Goal: Information Seeking & Learning: Check status

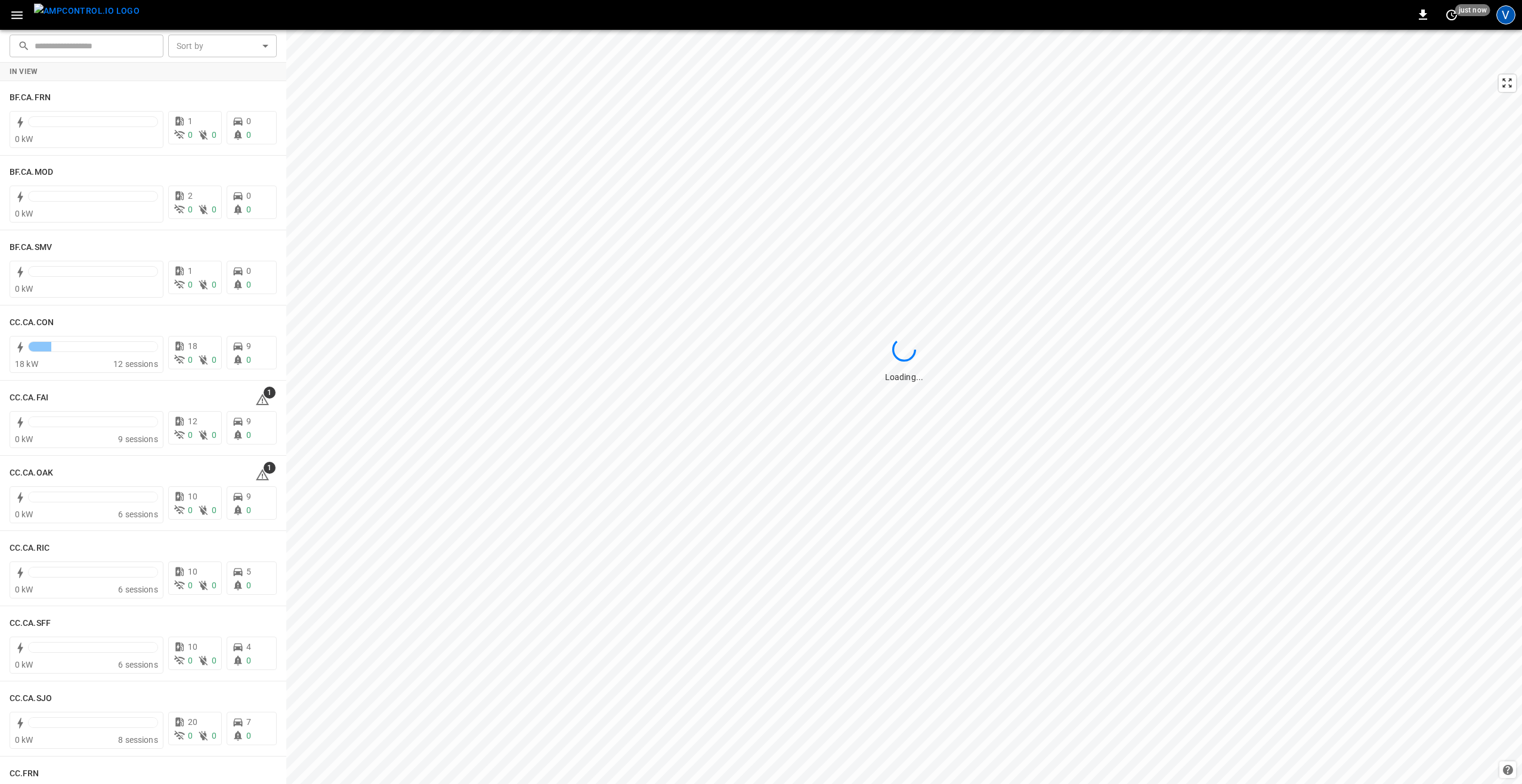
click at [1502, 18] on div "V" at bounding box center [1506, 15] width 19 height 19
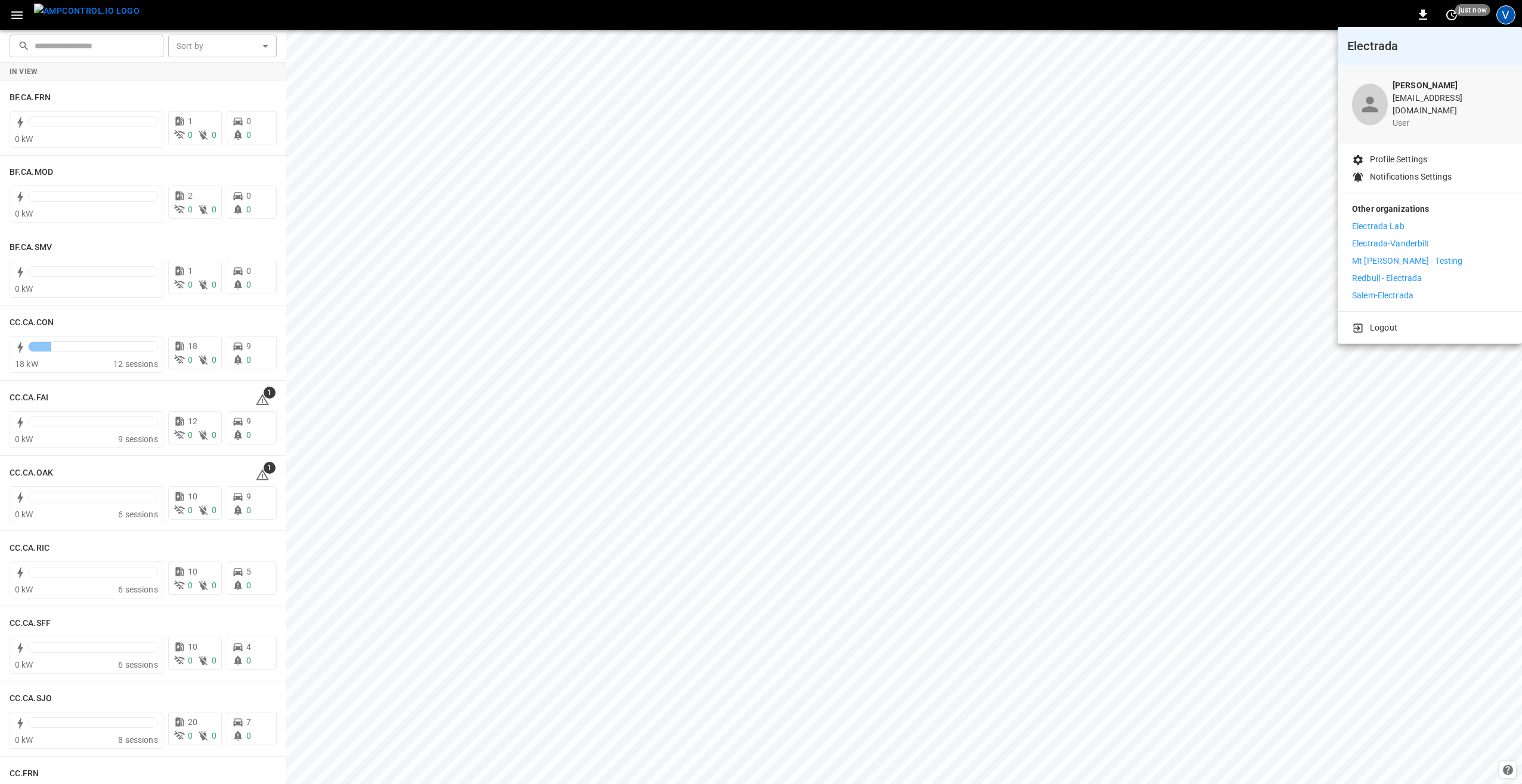
click at [13, 11] on div at bounding box center [761, 392] width 1522 height 784
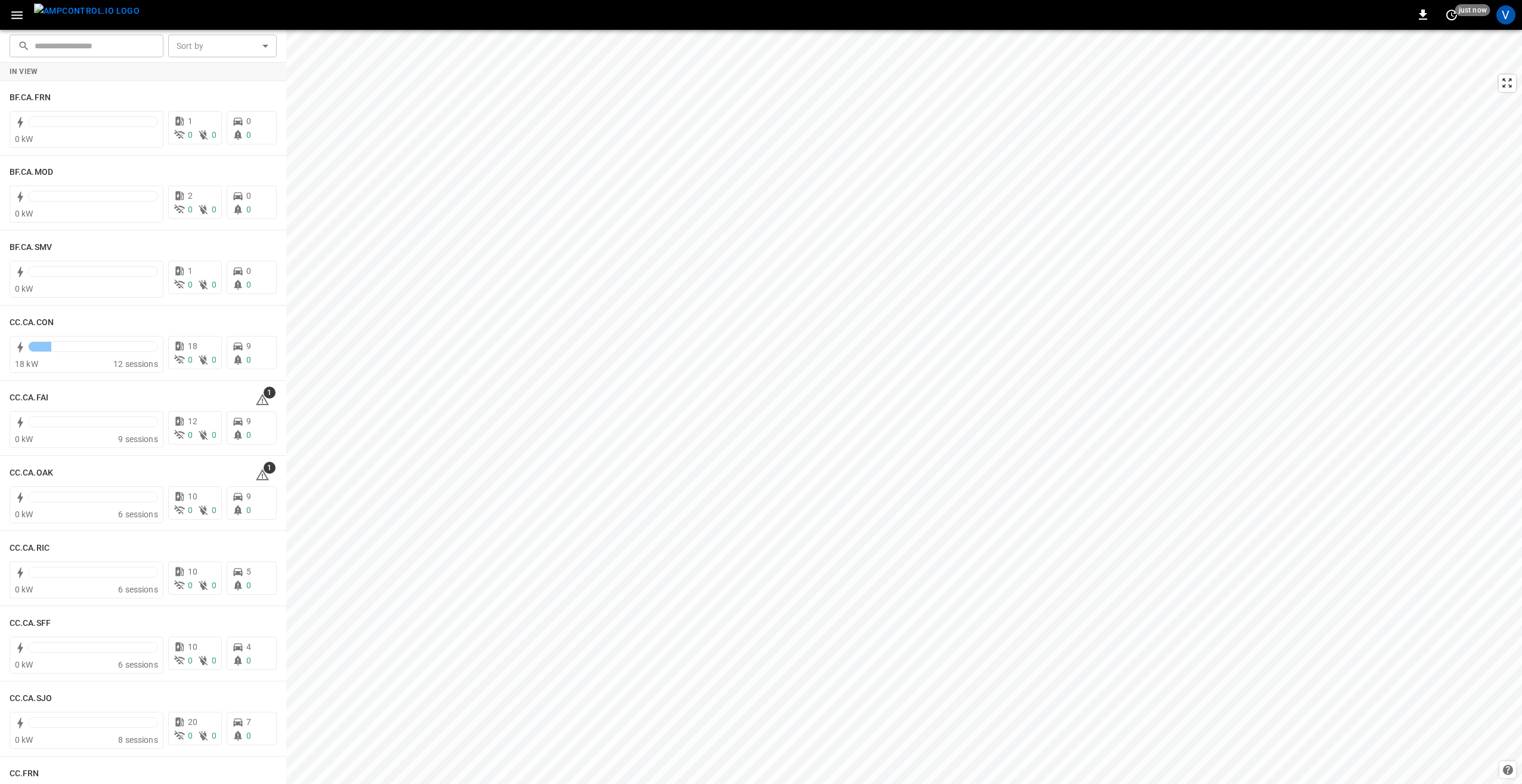
click at [16, 18] on icon "button" at bounding box center [17, 15] width 11 height 8
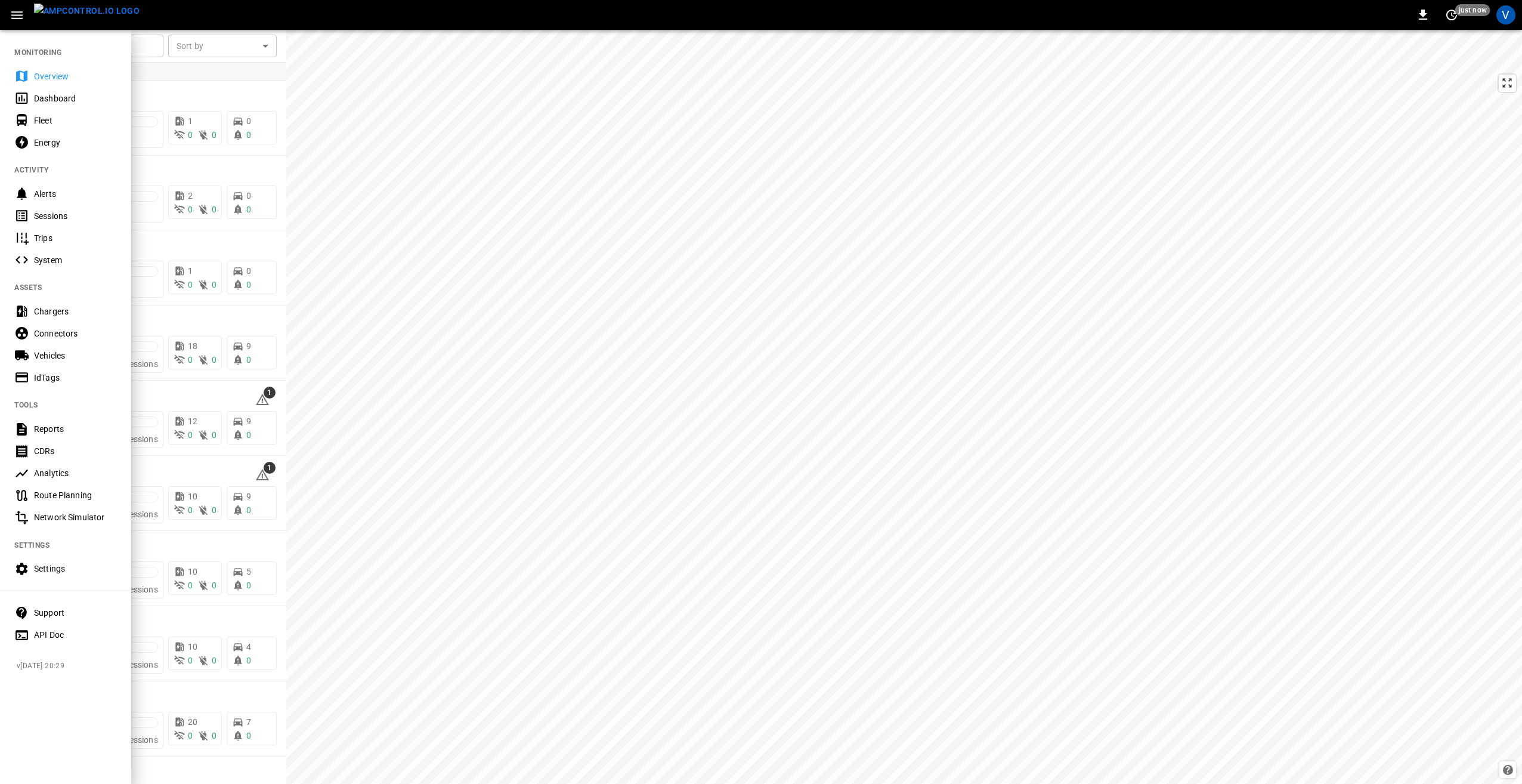
click at [54, 616] on div "Support" at bounding box center [75, 612] width 83 height 12
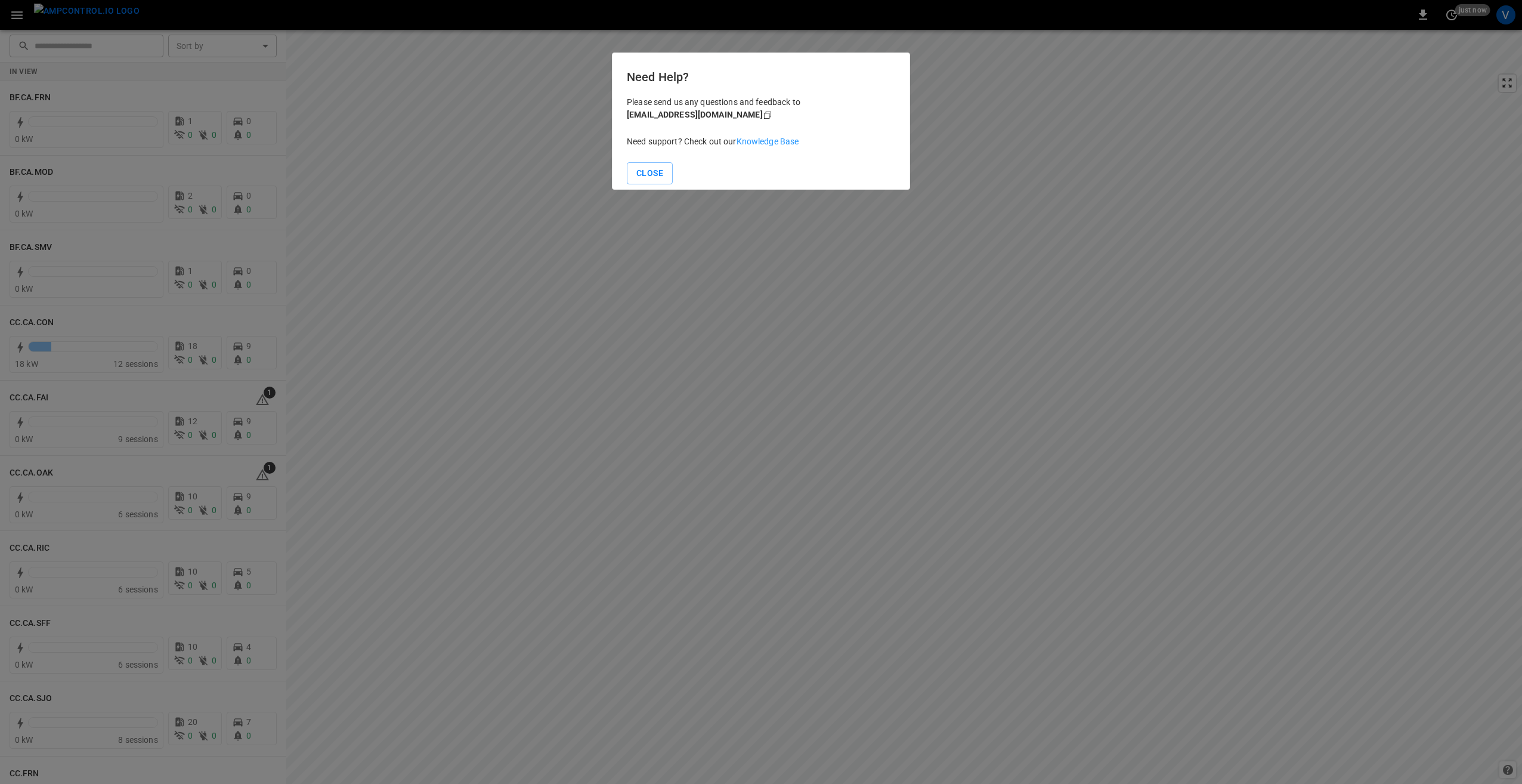
click at [769, 142] on link "Knowledge Base" at bounding box center [768, 141] width 63 height 9
click at [651, 175] on button "Close" at bounding box center [650, 173] width 46 height 22
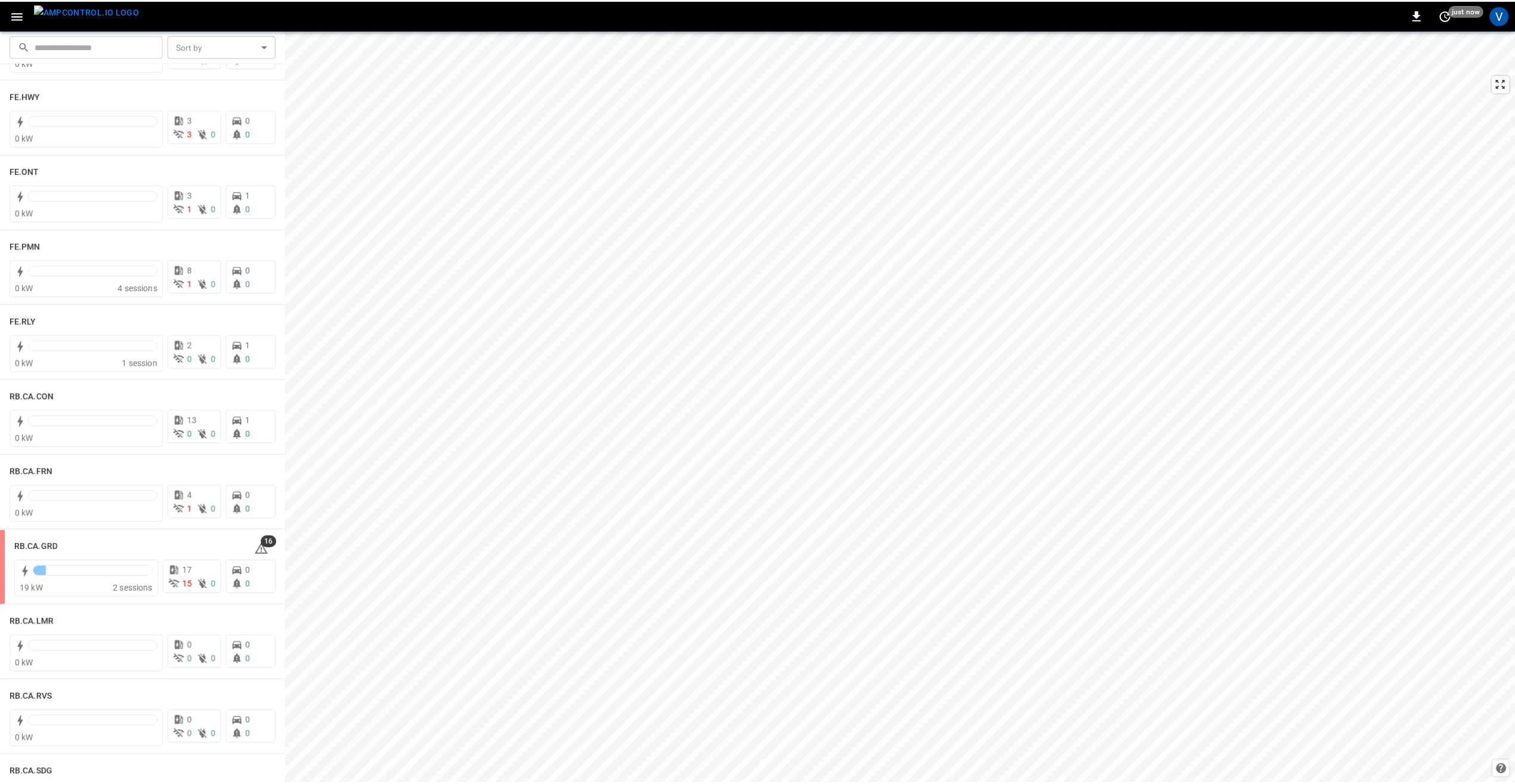
scroll to position [1313, 0]
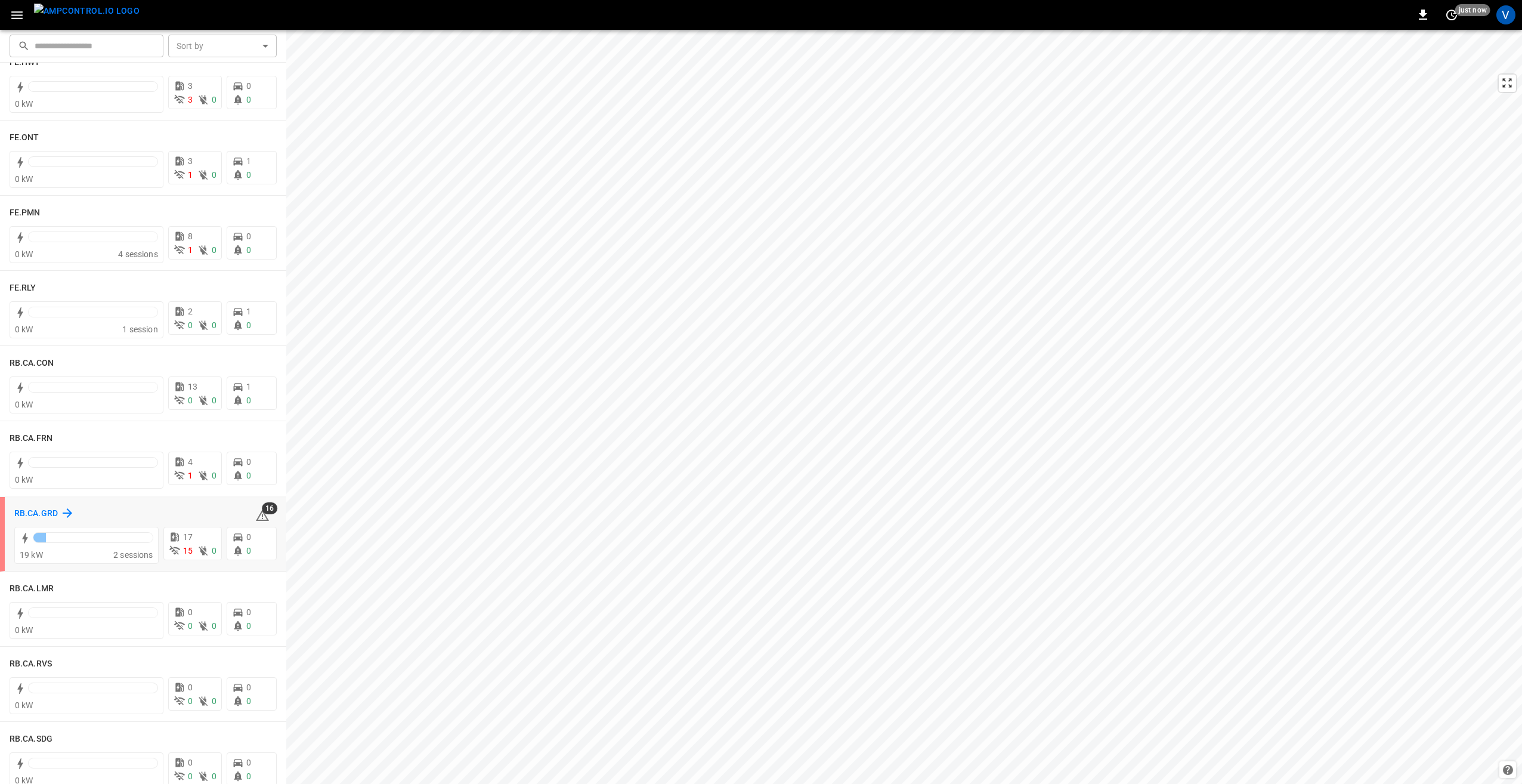
click at [38, 511] on h6 "RB.CA.GRD" at bounding box center [36, 514] width 44 height 13
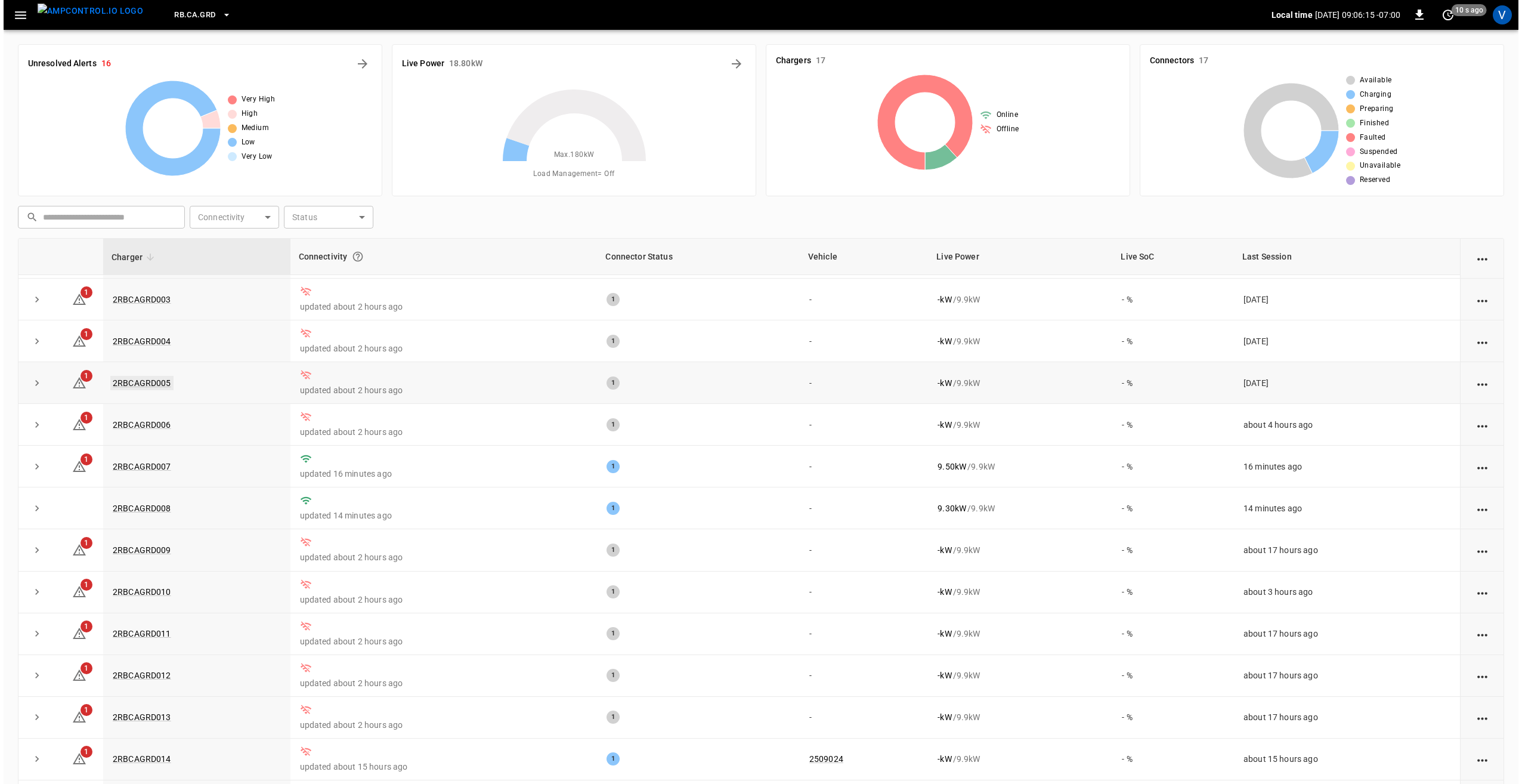
scroll to position [79, 0]
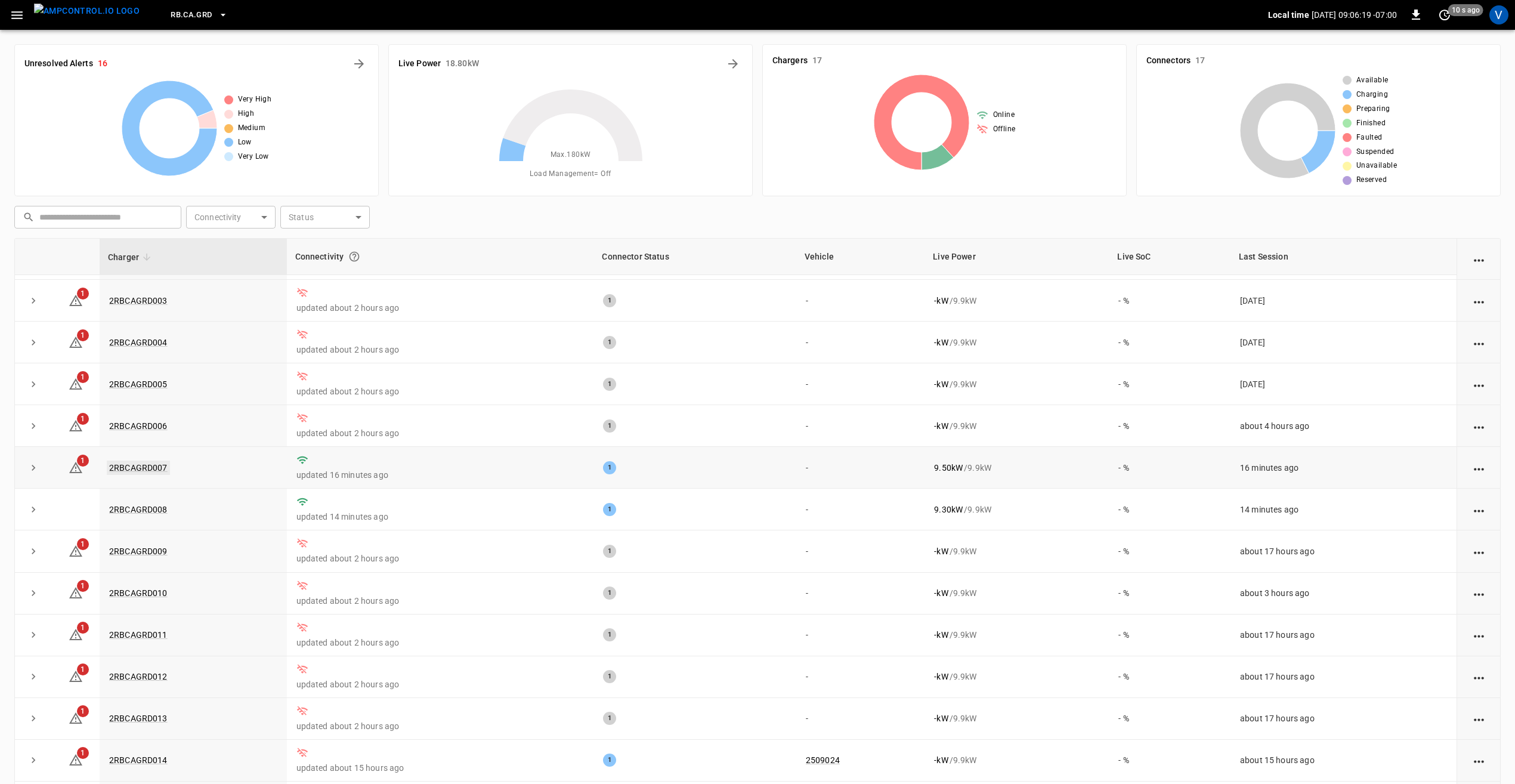
click at [146, 466] on link "2RBCAGRD007" at bounding box center [138, 468] width 63 height 14
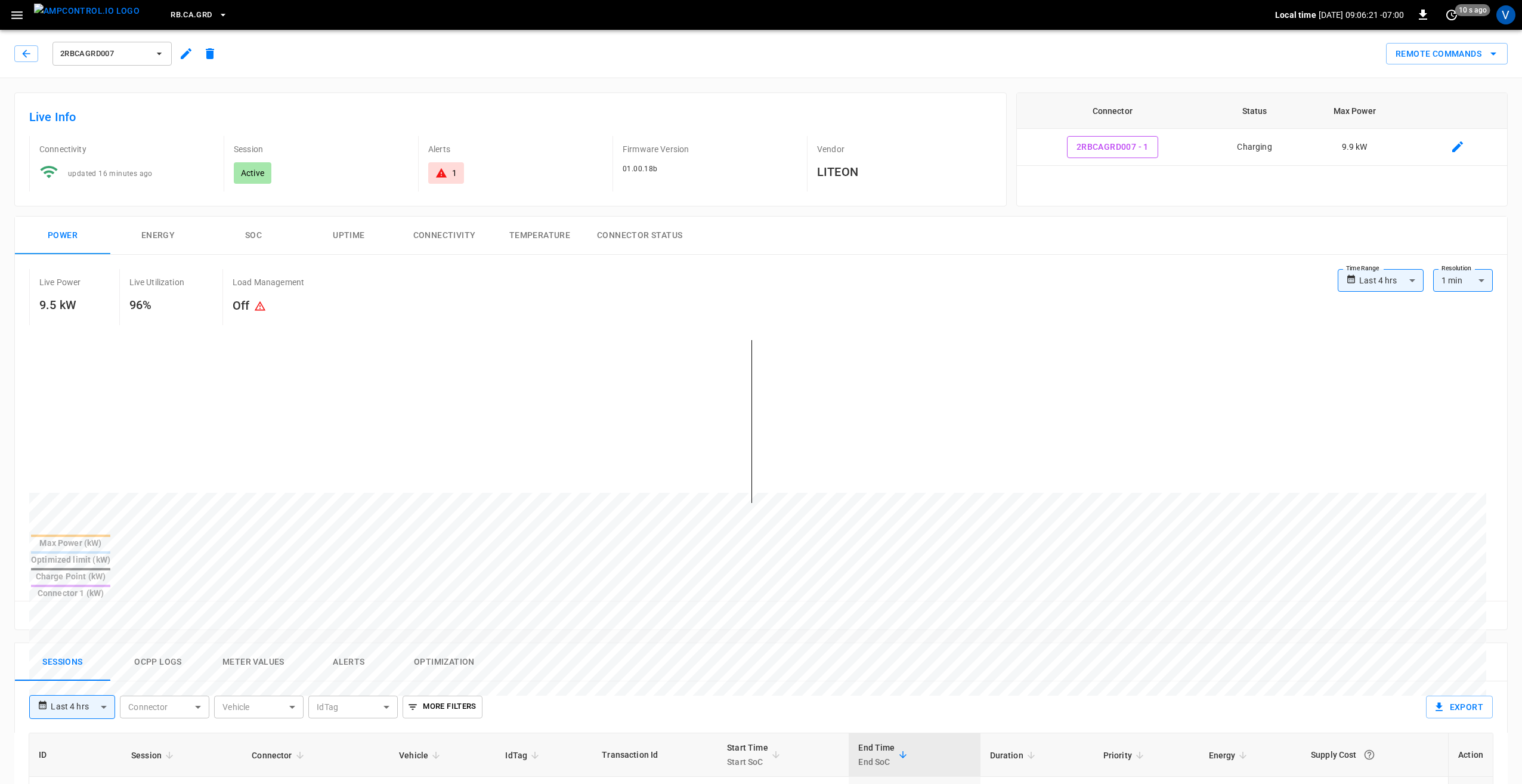
click at [1373, 279] on body "**********" at bounding box center [761, 664] width 1522 height 1327
click at [1051, 280] on div at bounding box center [761, 392] width 1522 height 784
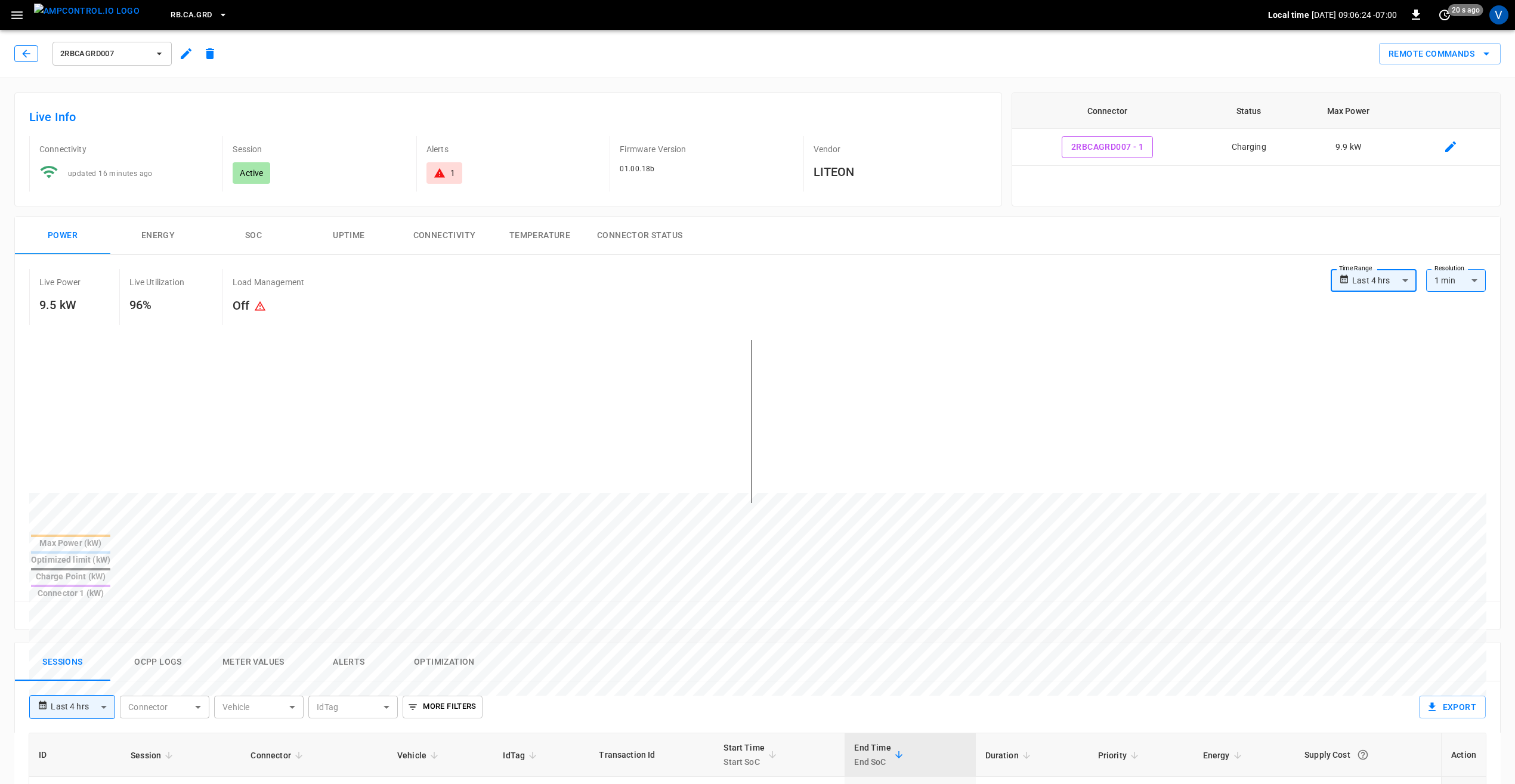
click at [24, 52] on icon "button" at bounding box center [25, 53] width 8 height 8
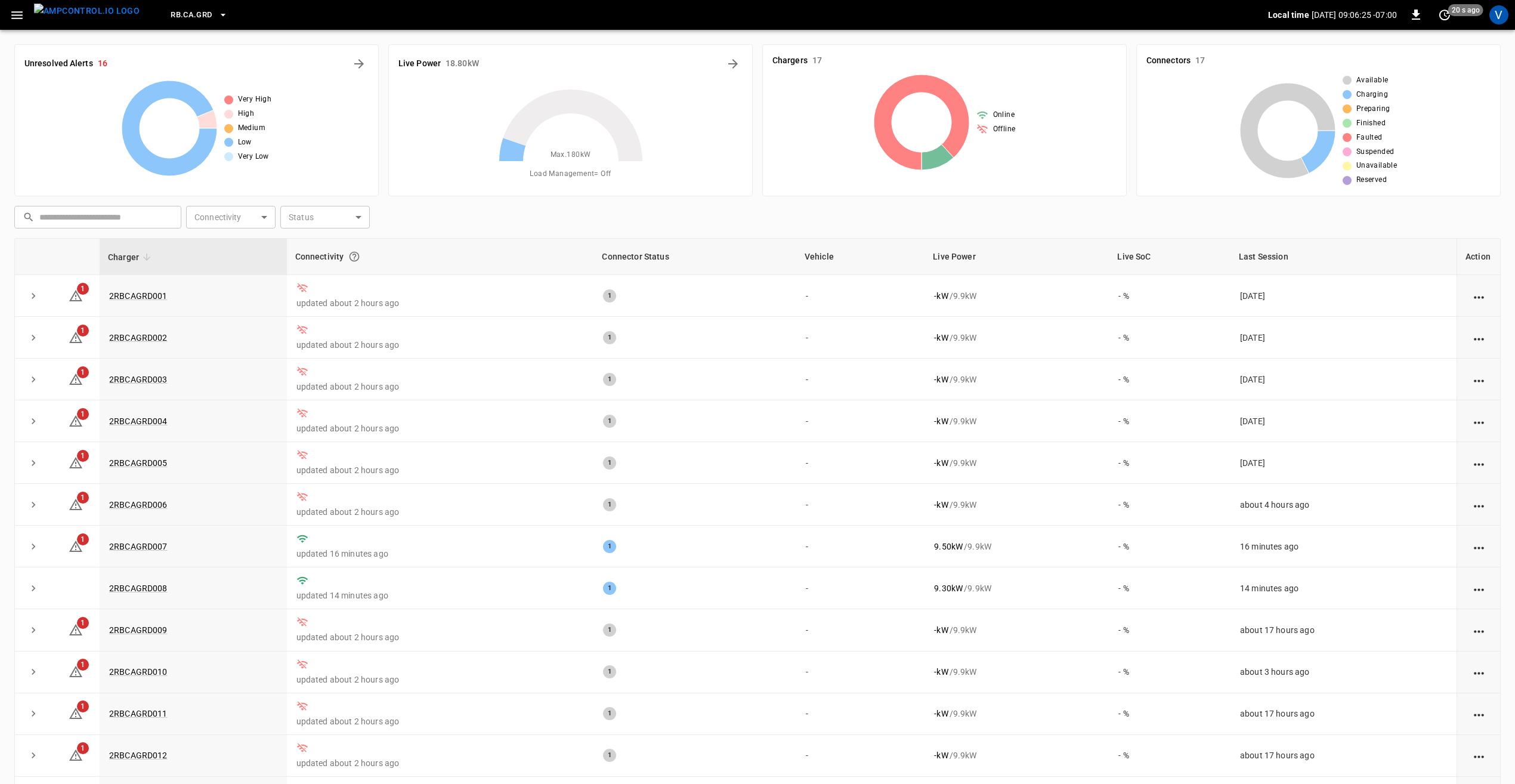
click at [182, 14] on span "RB.CA.GRD" at bounding box center [191, 15] width 41 height 13
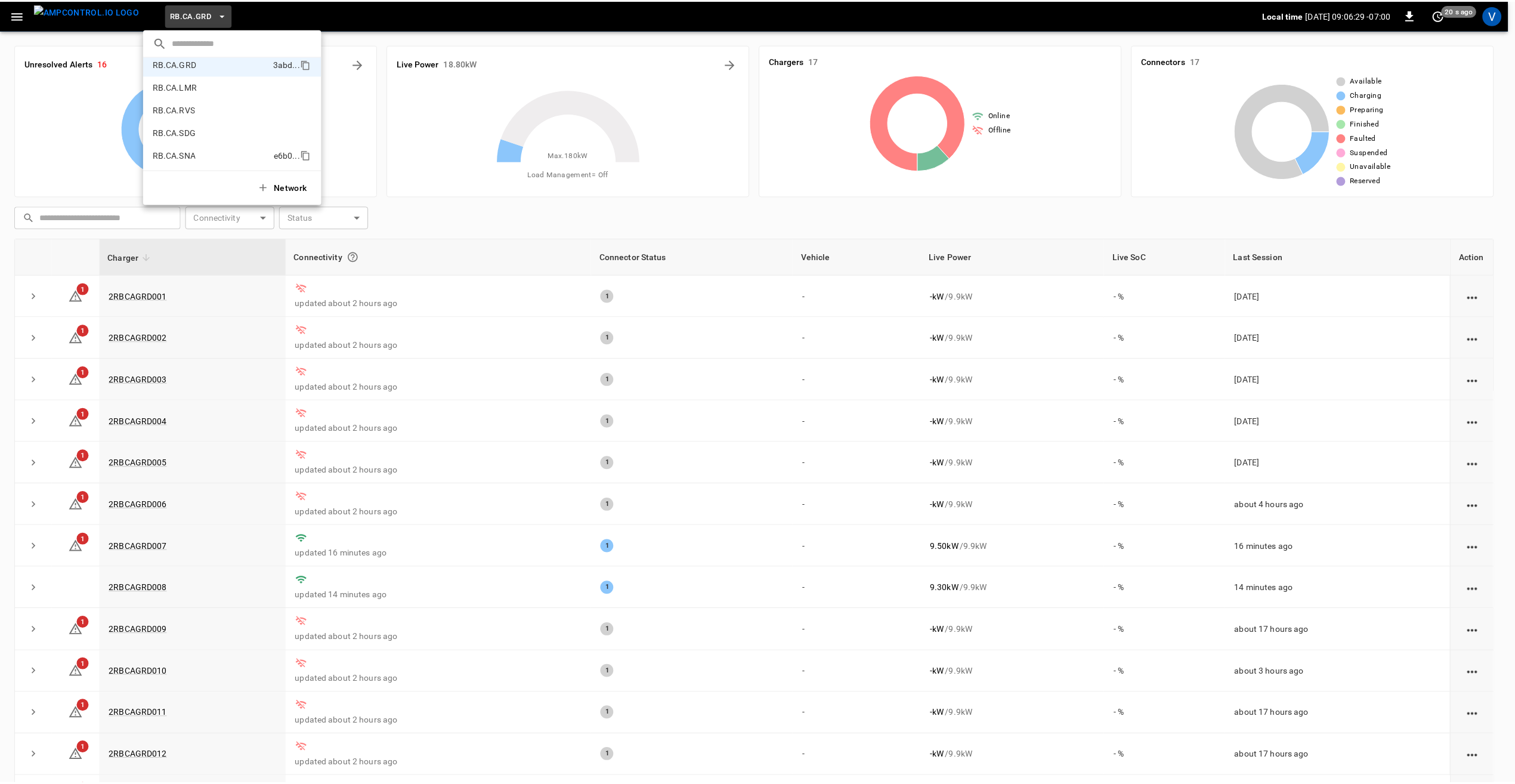
scroll to position [624, 0]
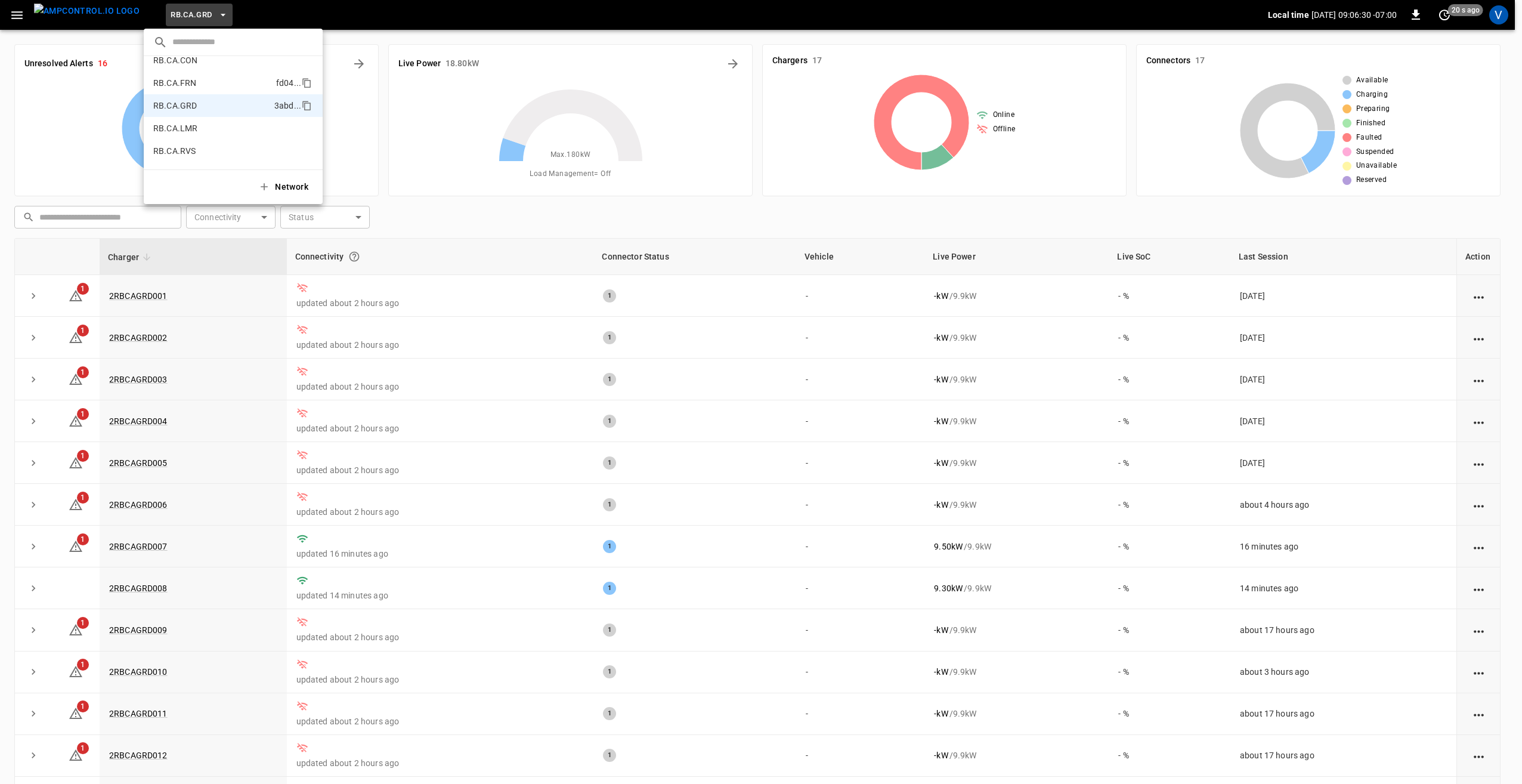
click at [188, 86] on p "RB.CA.FRN" at bounding box center [175, 83] width 43 height 12
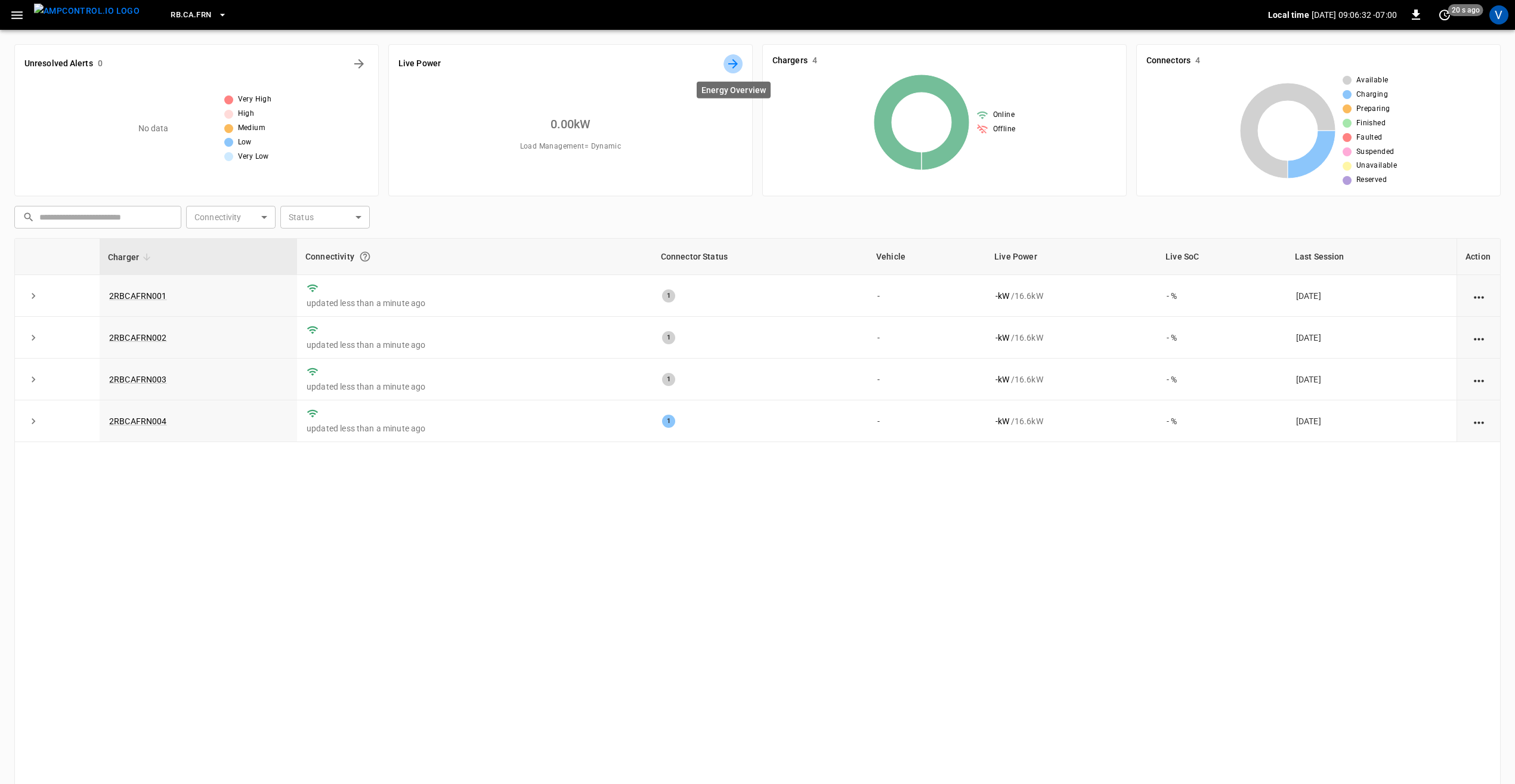
click at [725, 59] on button "Energy Overview" at bounding box center [733, 64] width 19 height 19
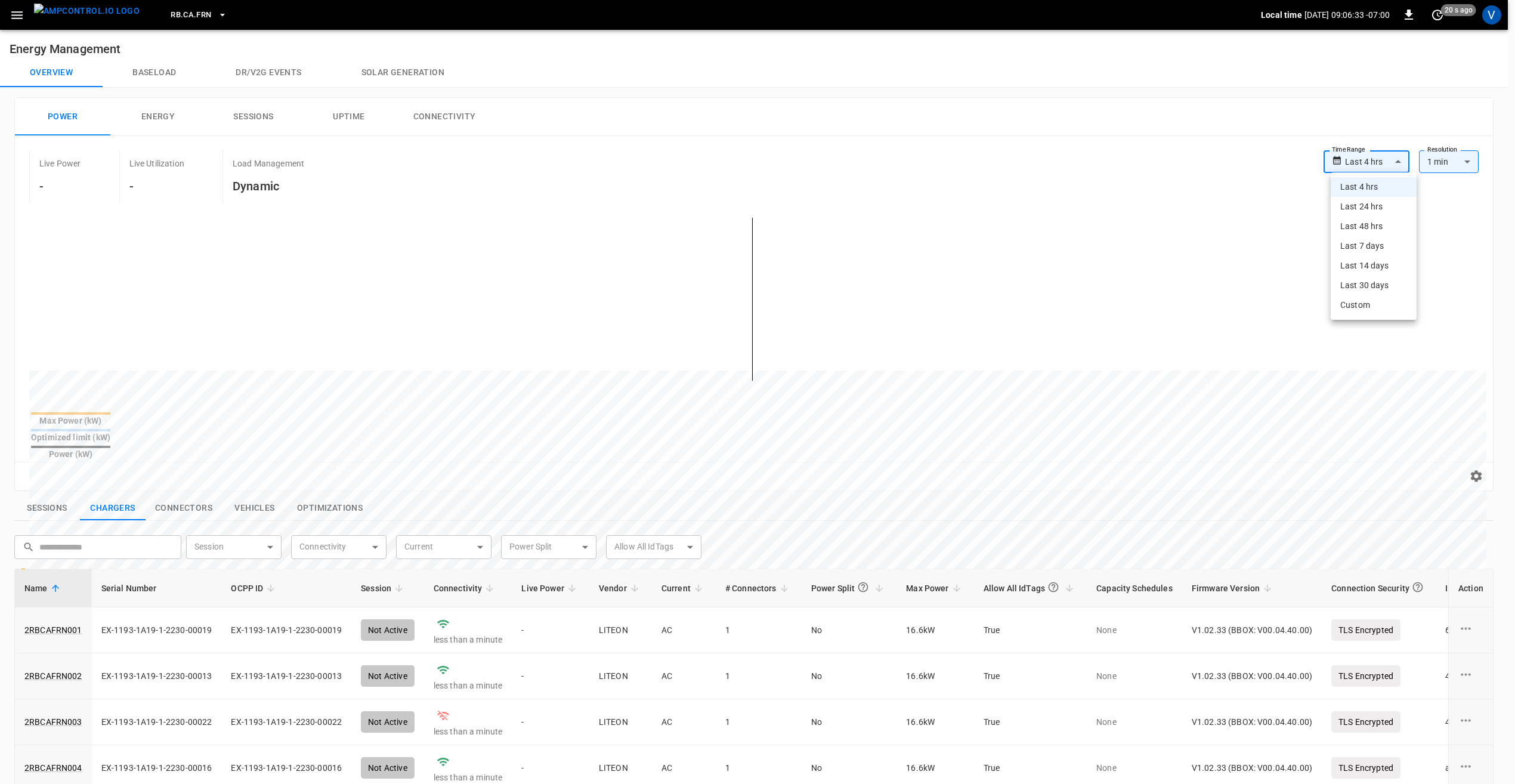
click at [1383, 156] on body "**********" at bounding box center [757, 580] width 1515 height 1159
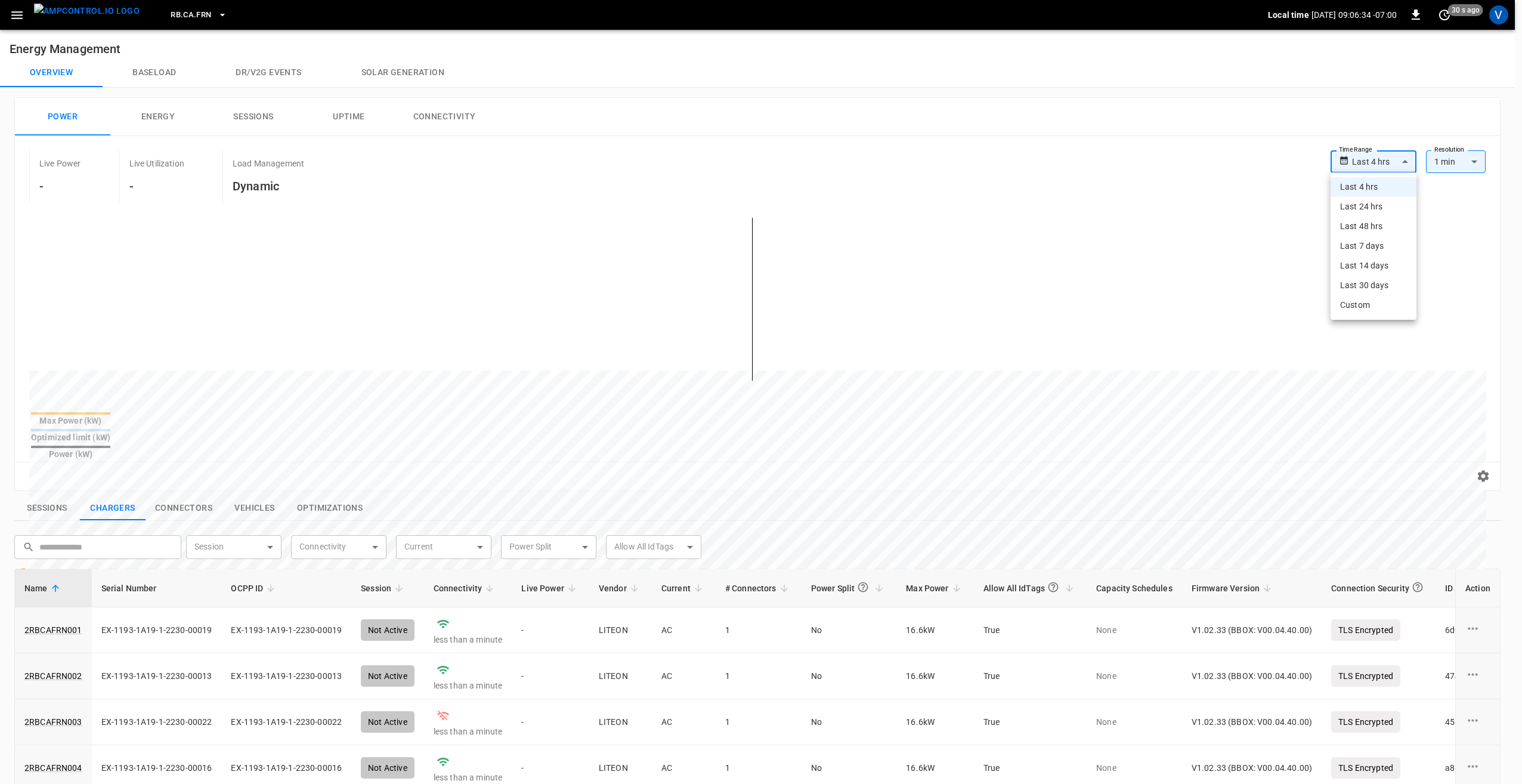
click at [1372, 227] on li "Last 48 hrs" at bounding box center [1373, 226] width 86 height 20
type input "**********"
